Goal: Information Seeking & Learning: Check status

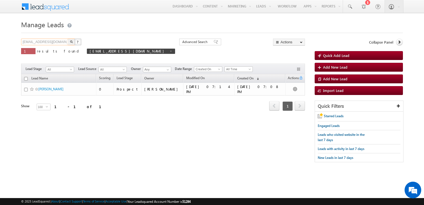
click at [54, 42] on input "[EMAIL_ADDRESS][DOMAIN_NAME]" at bounding box center [44, 42] width 47 height 7
type input "Search Leads"
click at [124, 25] on h1 "Manage Leads" at bounding box center [211, 24] width 381 height 11
click at [71, 42] on img "button" at bounding box center [71, 41] width 3 height 3
type input "Search Leads"
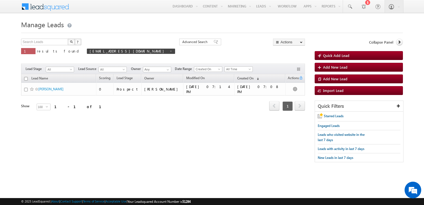
click at [73, 43] on button "button" at bounding box center [71, 42] width 7 height 7
click at [50, 42] on input "text" at bounding box center [44, 42] width 47 height 7
type input "[EMAIL_ADDRESS][PERSON_NAME][DOMAIN_NAME]"
click at [70, 40] on img "button" at bounding box center [71, 41] width 3 height 3
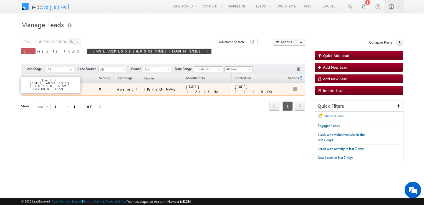
click at [48, 90] on link "testing [PERSON_NAME]" at bounding box center [56, 89] width 36 height 4
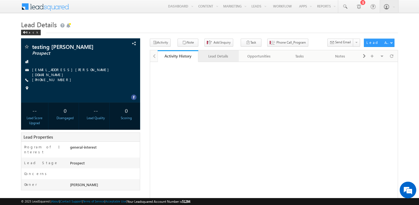
click at [215, 58] on div "Lead Details" at bounding box center [218, 56] width 31 height 7
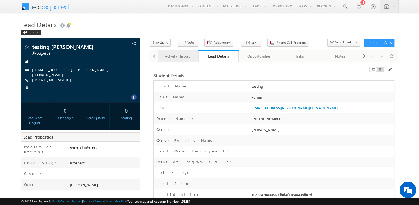
click at [176, 59] on div "Activity History" at bounding box center [177, 56] width 31 height 7
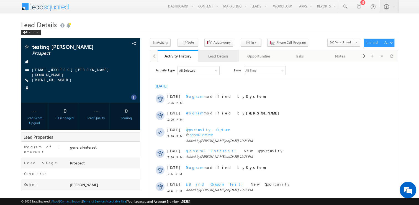
click at [212, 57] on div "Lead Details" at bounding box center [218, 56] width 31 height 7
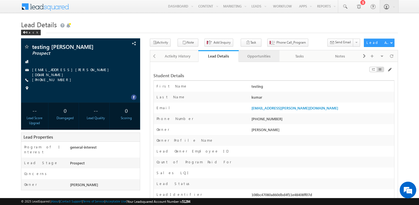
click at [260, 58] on div "Opportunities" at bounding box center [258, 56] width 31 height 7
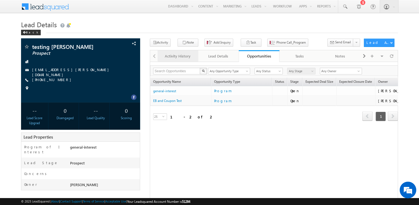
click at [175, 55] on div "Activity History" at bounding box center [177, 56] width 31 height 7
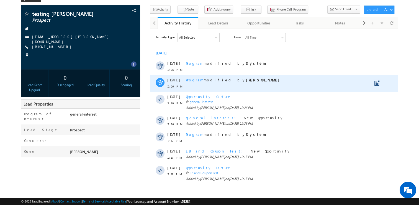
scroll to position [33, 0]
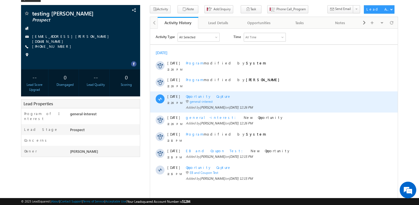
click at [198, 95] on span "Opportunity Capture" at bounding box center [208, 95] width 45 height 5
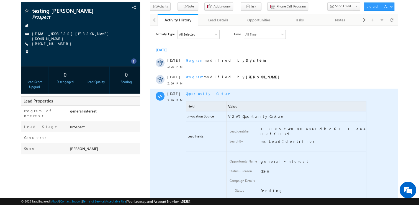
scroll to position [0, 0]
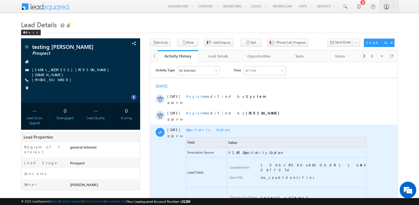
click at [197, 129] on span "Opportunity Capture" at bounding box center [208, 129] width 45 height 5
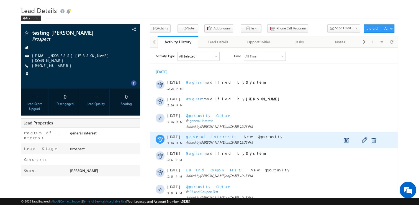
scroll to position [14, 0]
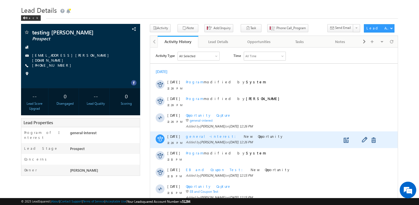
click at [201, 137] on span "general-interest" at bounding box center [213, 135] width 54 height 5
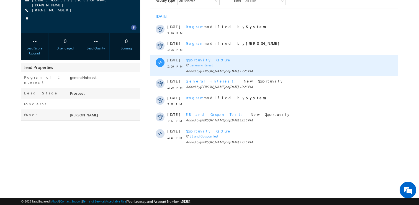
scroll to position [72, 0]
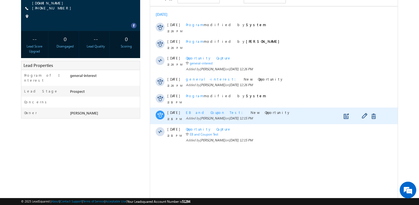
click at [205, 112] on span "EB and Coupon Test" at bounding box center [216, 112] width 60 height 5
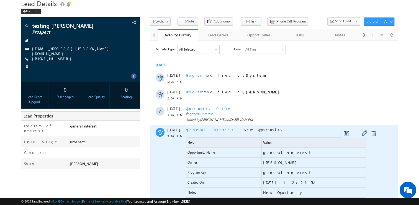
scroll to position [21, 0]
click at [200, 128] on span "general-interest" at bounding box center [213, 129] width 54 height 5
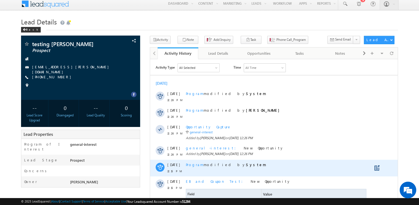
scroll to position [0, 0]
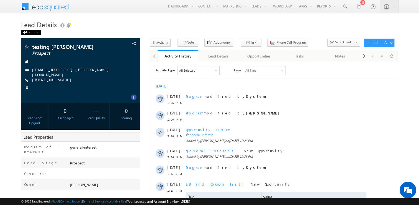
click at [30, 32] on div "Back" at bounding box center [31, 33] width 20 height 6
